Goal: Check status

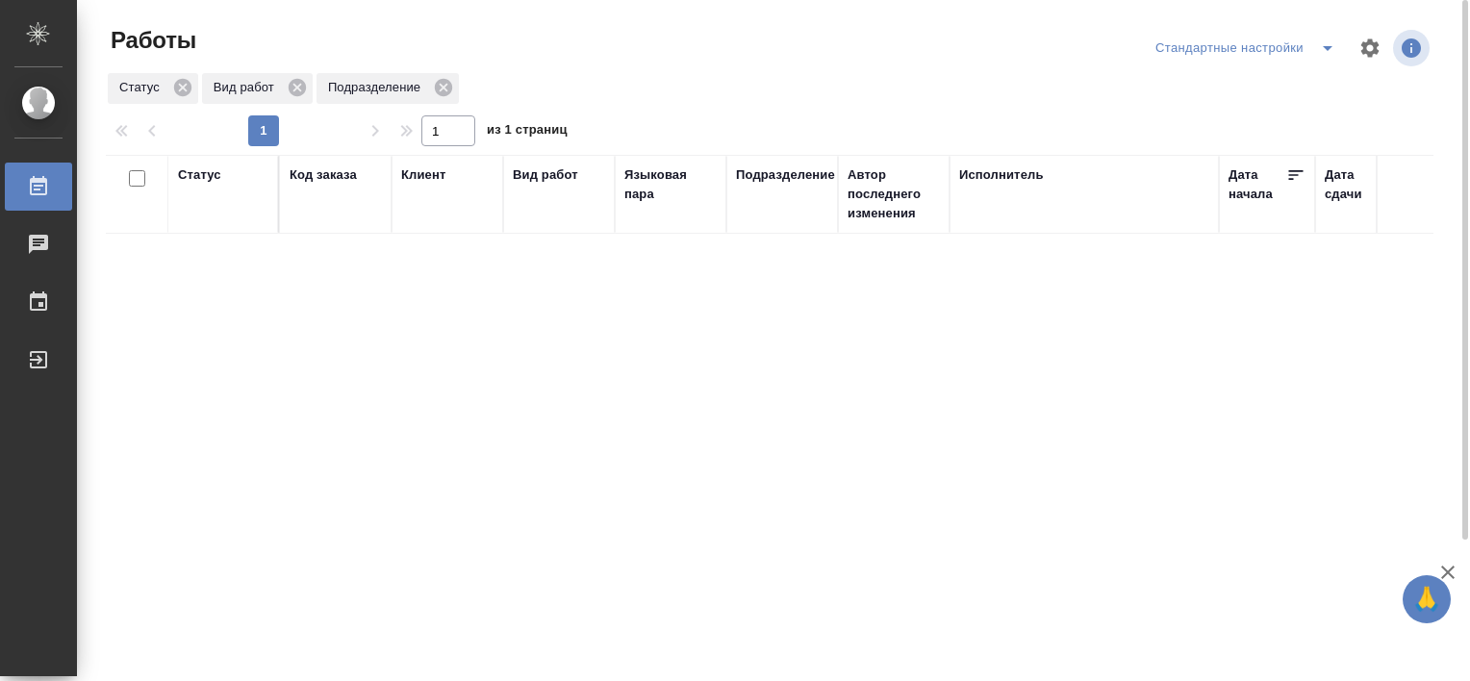
click at [958, 59] on div at bounding box center [776, 48] width 447 height 46
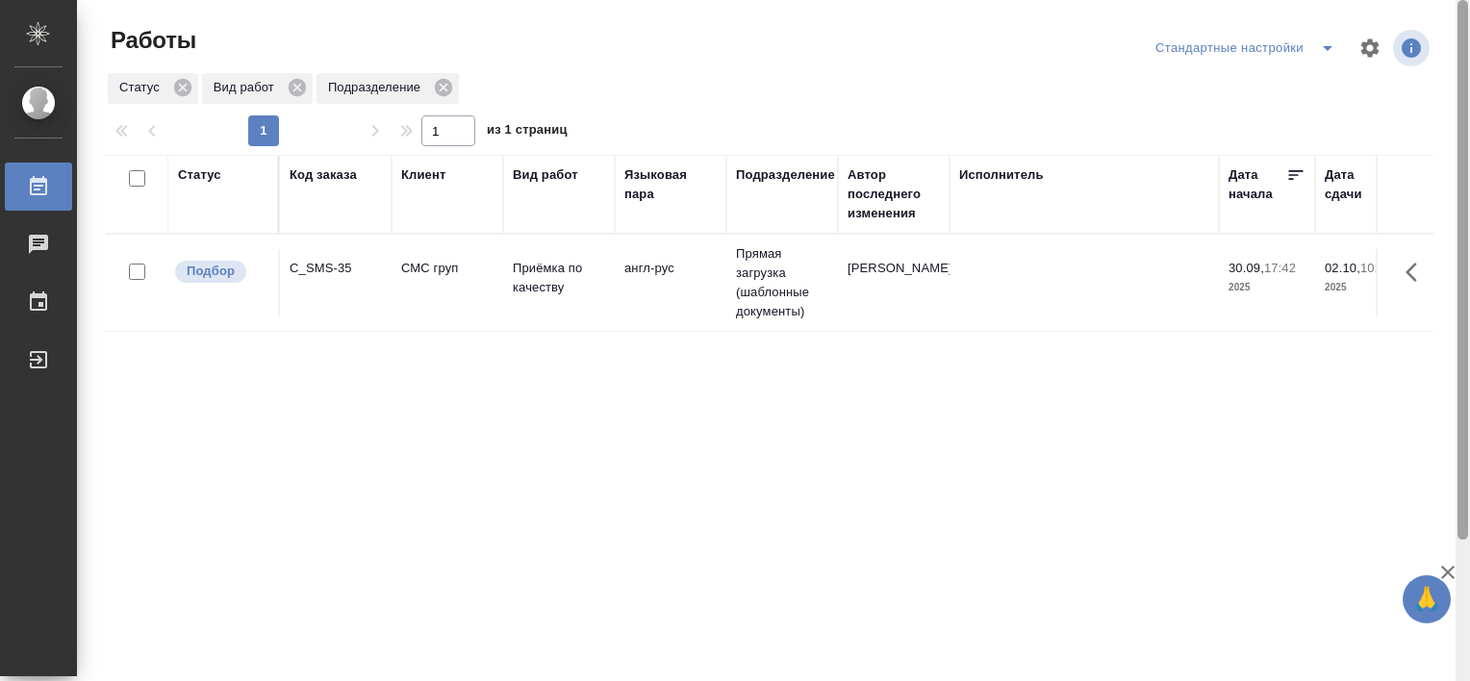
scroll to position [177, 0]
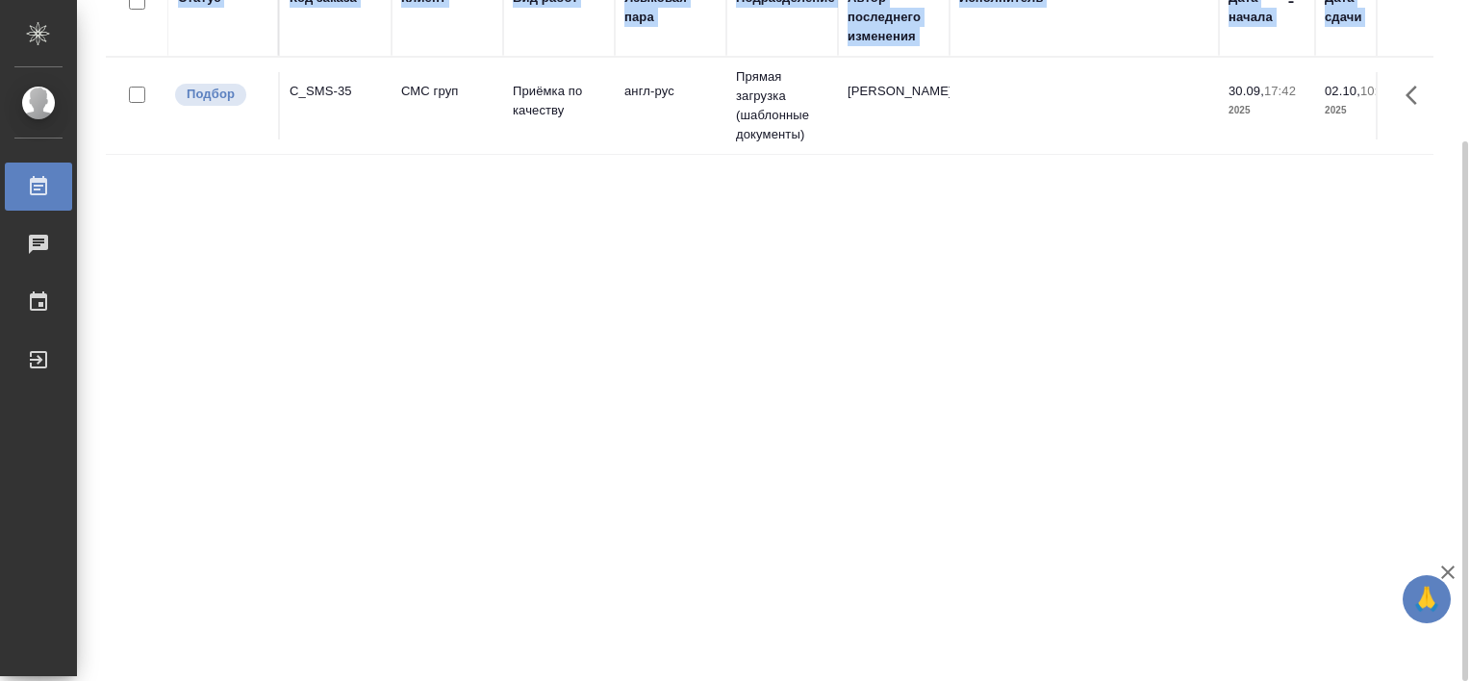
drag, startPoint x: 1469, startPoint y: 337, endPoint x: 1470, endPoint y: 355, distance: 18.4
click at [1469, 355] on html "🙏 .cls-1 fill:#fff; AWATERA Tretyakova Valeriya Работы Чаты График Выйти Работы…" at bounding box center [735, 340] width 1470 height 681
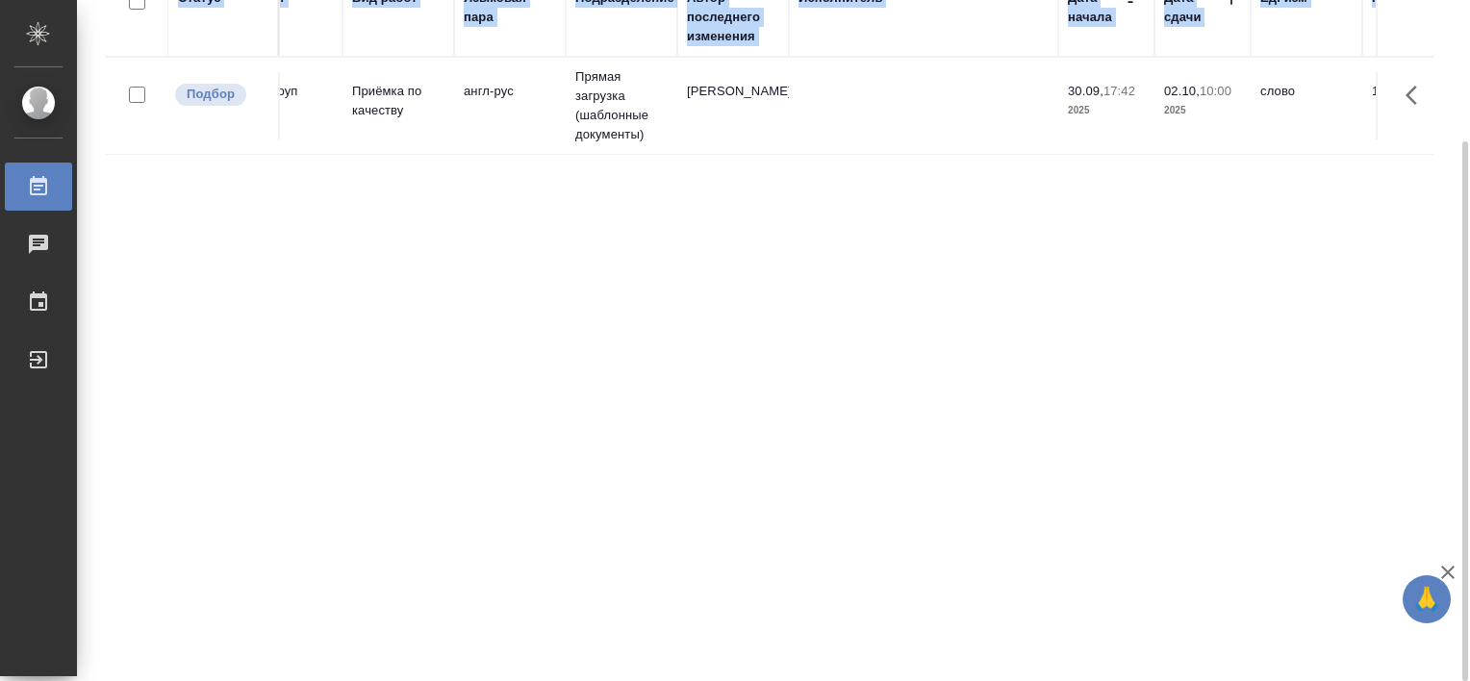
scroll to position [0, 0]
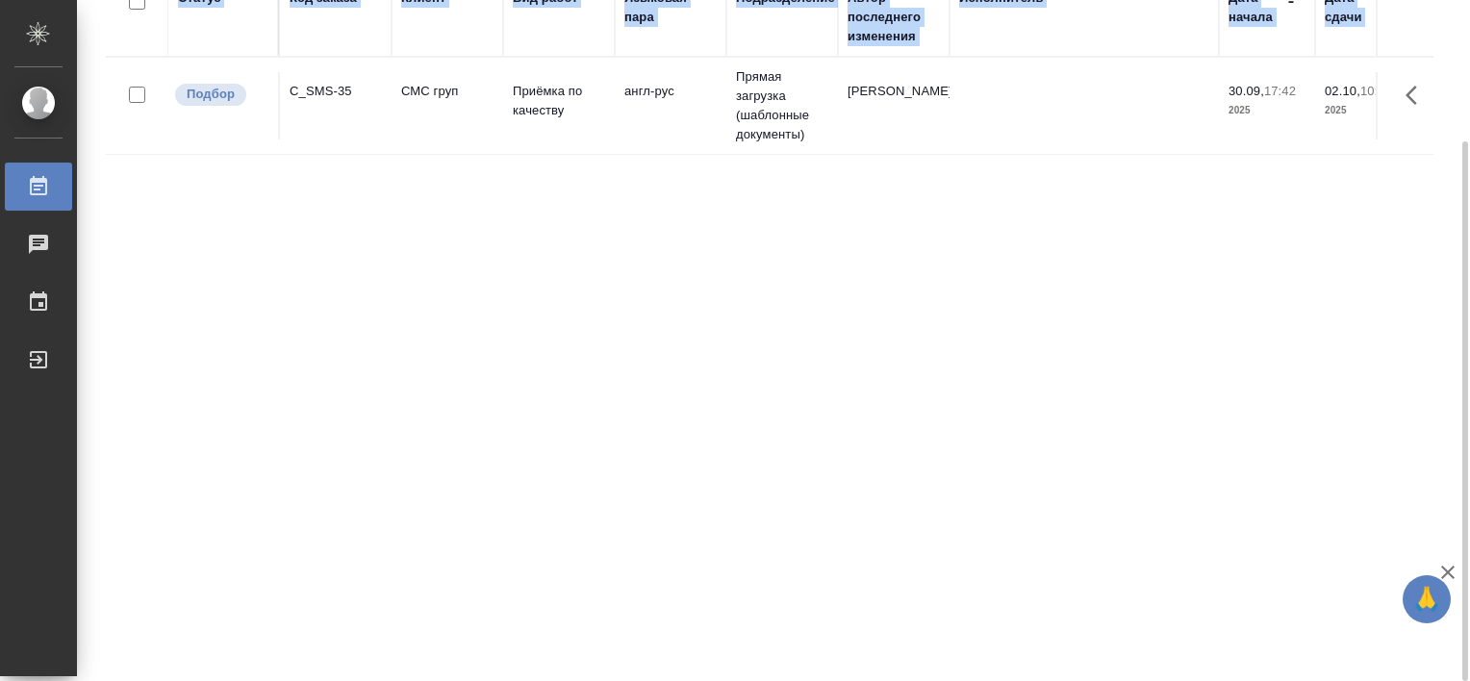
click at [613, 465] on div "Статус Код заказа Клиент Вид работ Языковая пара Подразделение Автор последнего…" at bounding box center [769, 324] width 1327 height 692
